Goal: Check status: Check status

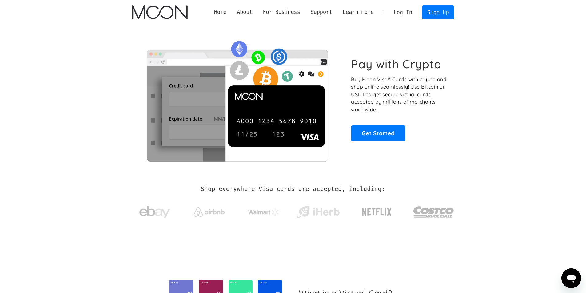
click at [406, 12] on link "Log In" at bounding box center [403, 13] width 29 height 14
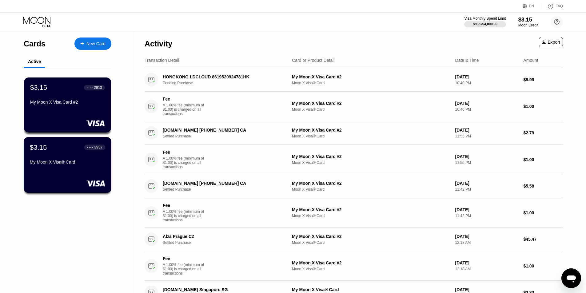
click at [89, 156] on div "$3.15 ● ● ● ● 3937 My Moon X Visa® Card" at bounding box center [67, 155] width 75 height 24
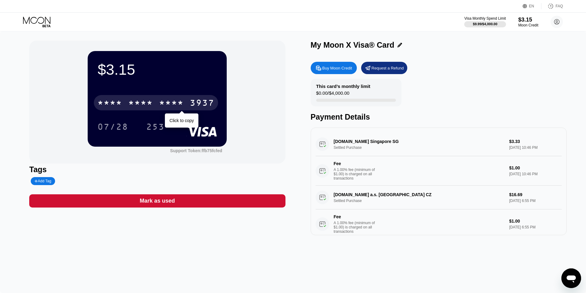
click at [164, 102] on div "* * * *" at bounding box center [171, 104] width 25 height 10
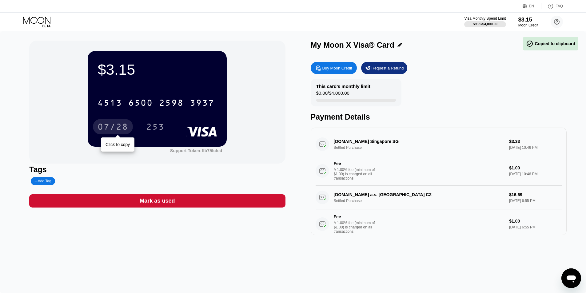
click at [113, 126] on div "07/28" at bounding box center [113, 128] width 31 height 10
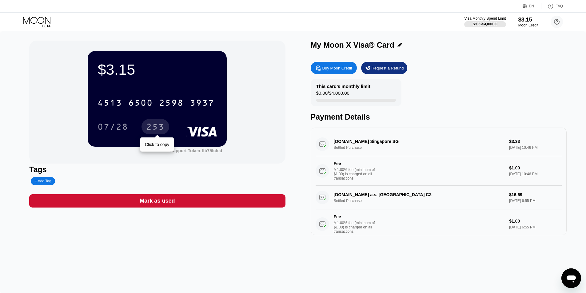
click at [146, 127] on div "253" at bounding box center [155, 128] width 18 height 10
